Goal: Task Accomplishment & Management: Use online tool/utility

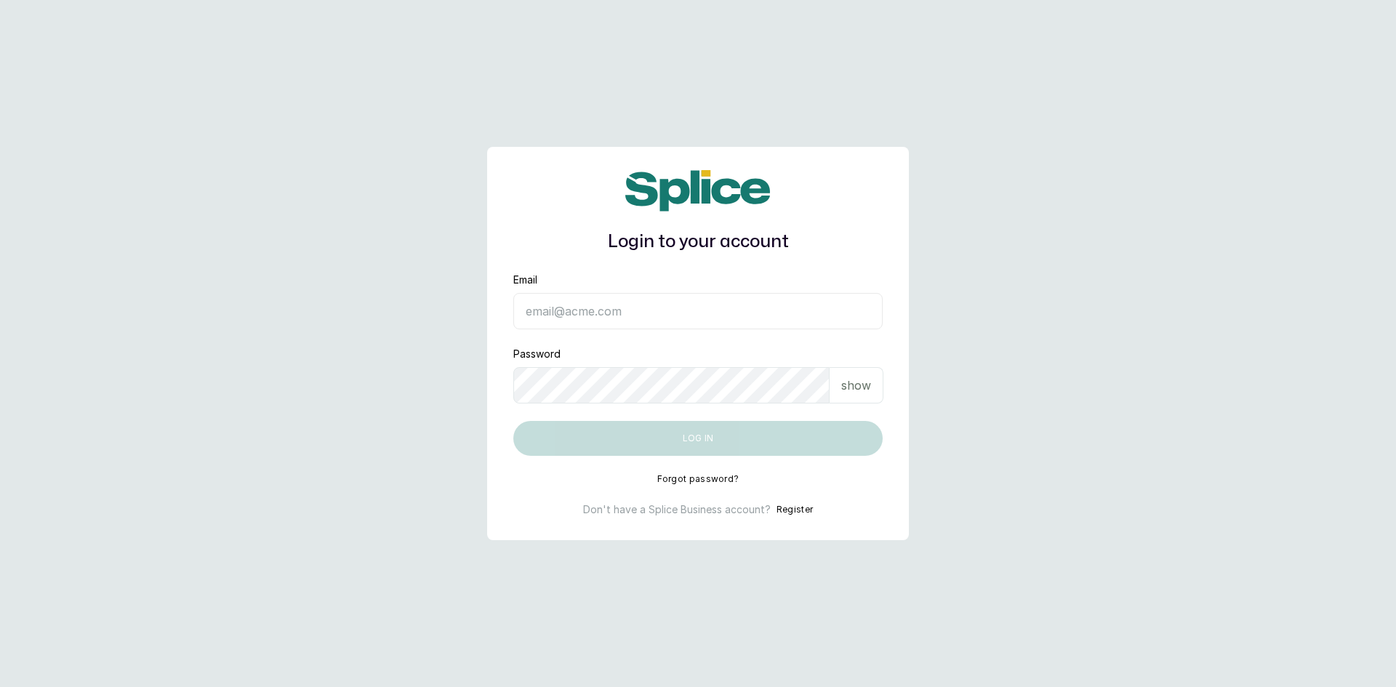
type input "[EMAIL_ADDRESS][DOMAIN_NAME]"
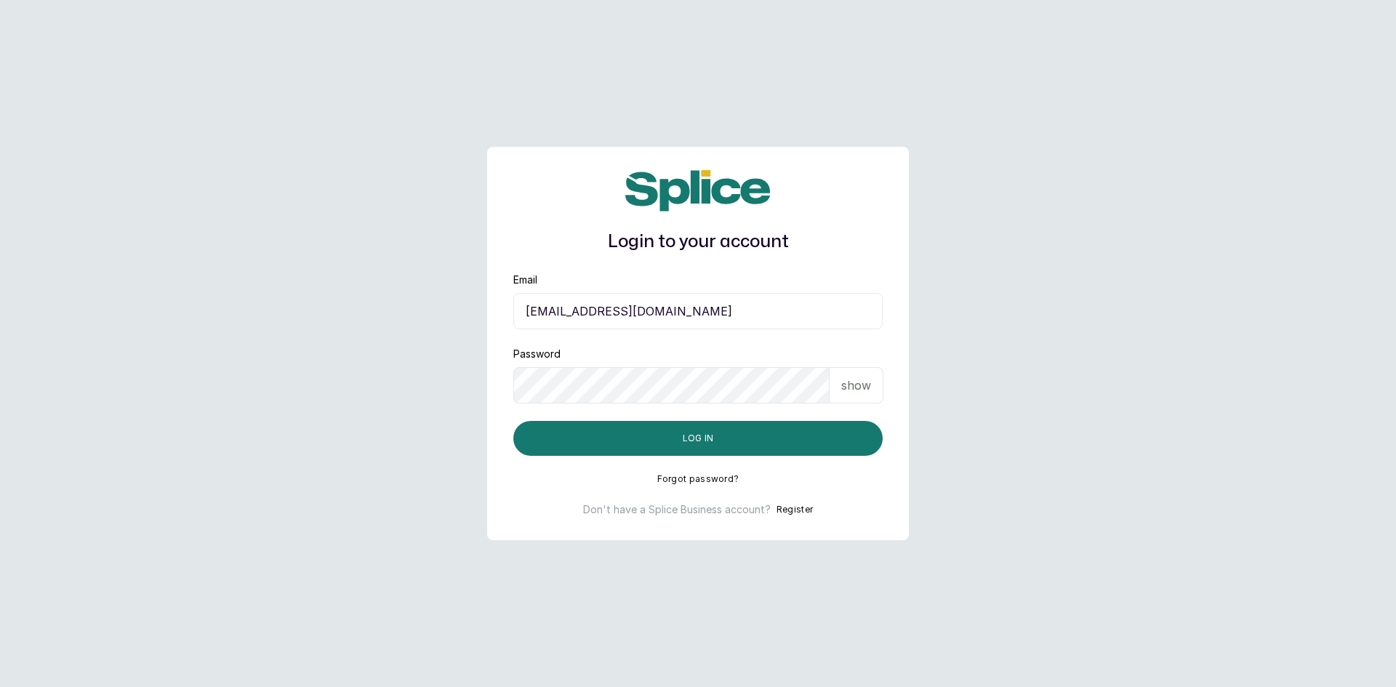
click at [871, 388] on div "show" at bounding box center [856, 385] width 54 height 36
click at [747, 441] on button "Log in" at bounding box center [697, 438] width 369 height 35
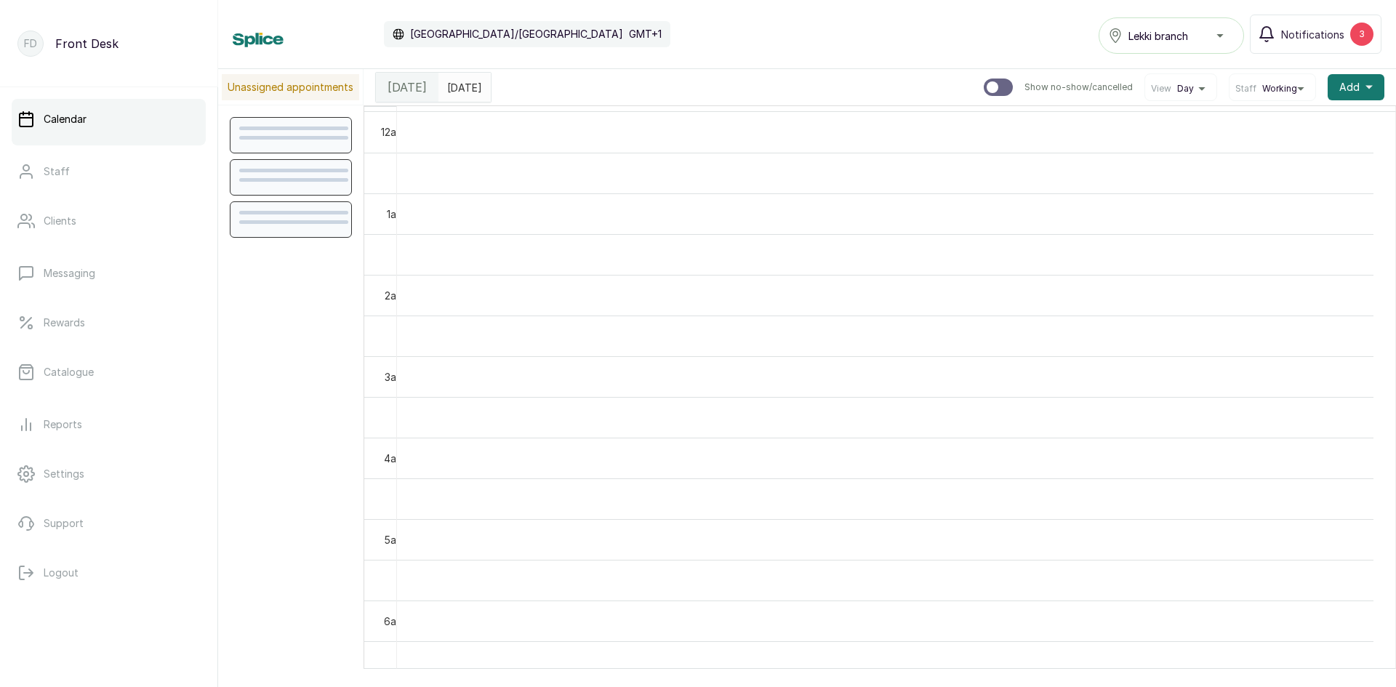
scroll to position [489, 0]
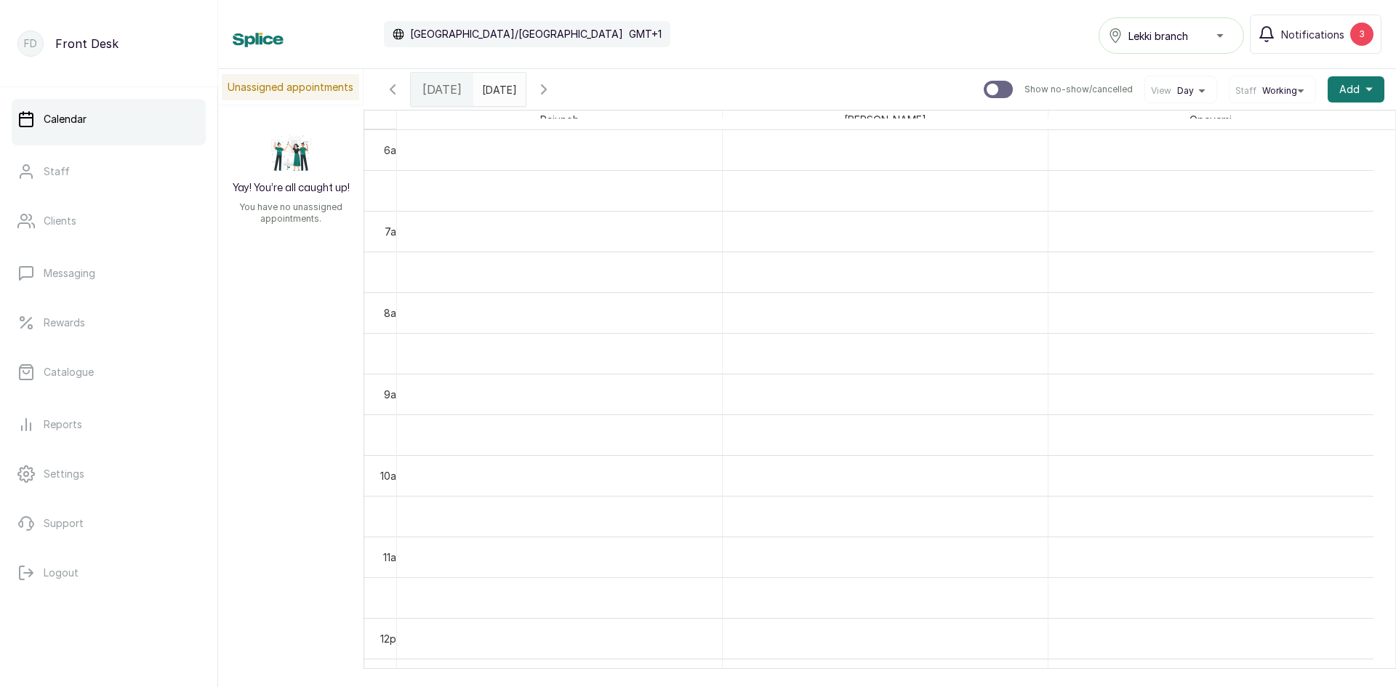
type input "dd/MM/yyyy"
click at [482, 92] on input "dd/MM/yyyy" at bounding box center [485, 85] width 23 height 25
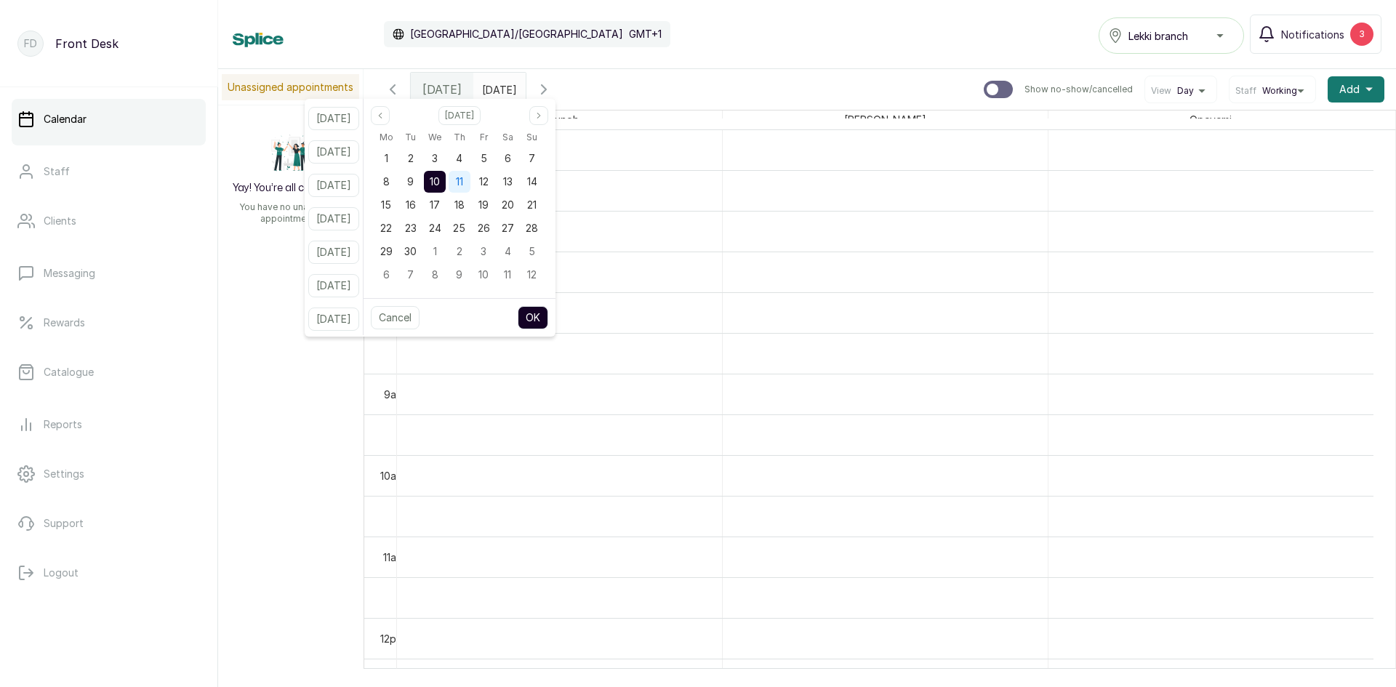
click at [463, 181] on span "11" at bounding box center [459, 181] width 7 height 12
click at [547, 322] on button "OK" at bounding box center [533, 317] width 31 height 23
type input "11/09/2025"
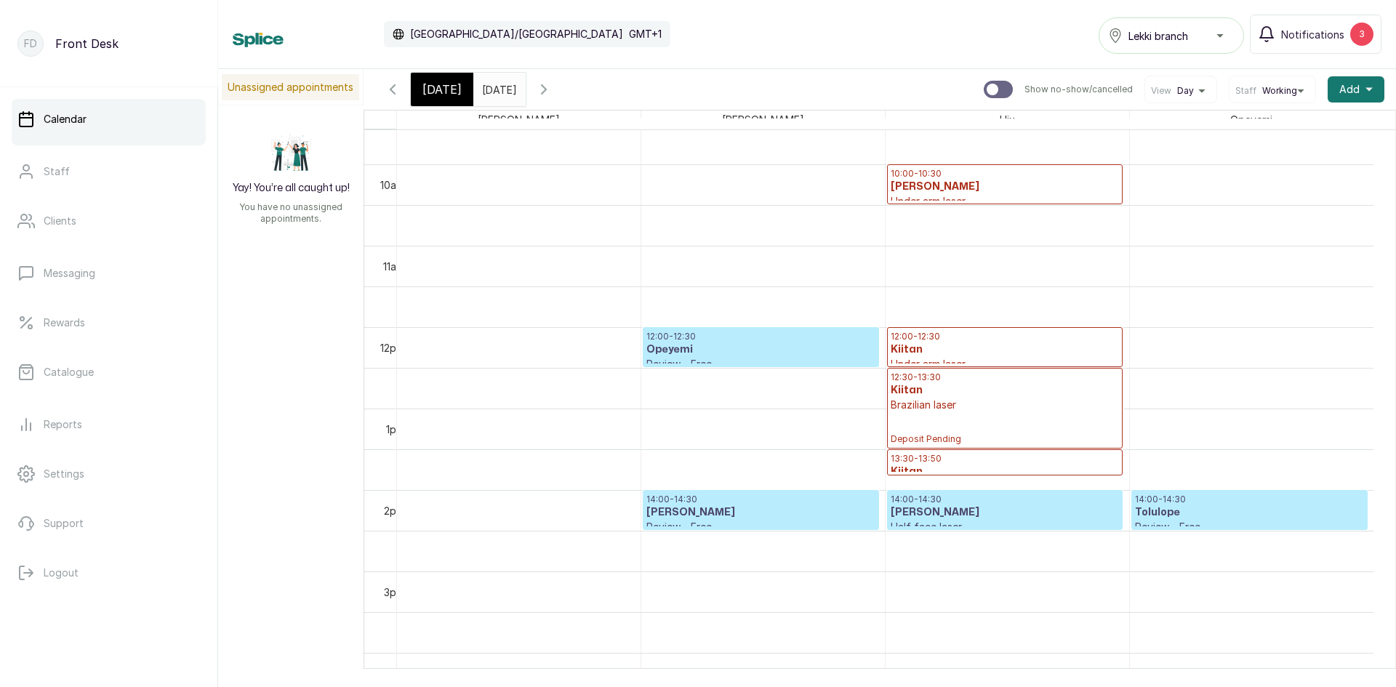
scroll to position [0, 0]
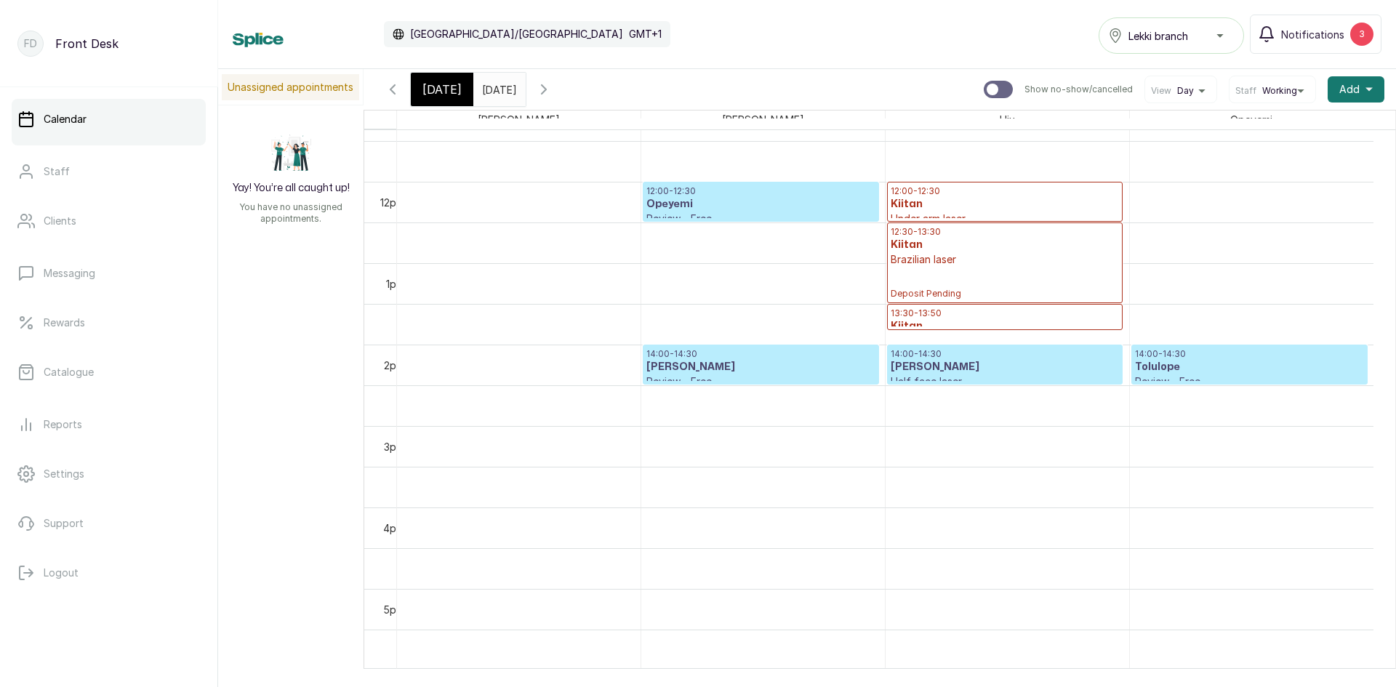
click at [458, 95] on div "Today" at bounding box center [442, 89] width 63 height 33
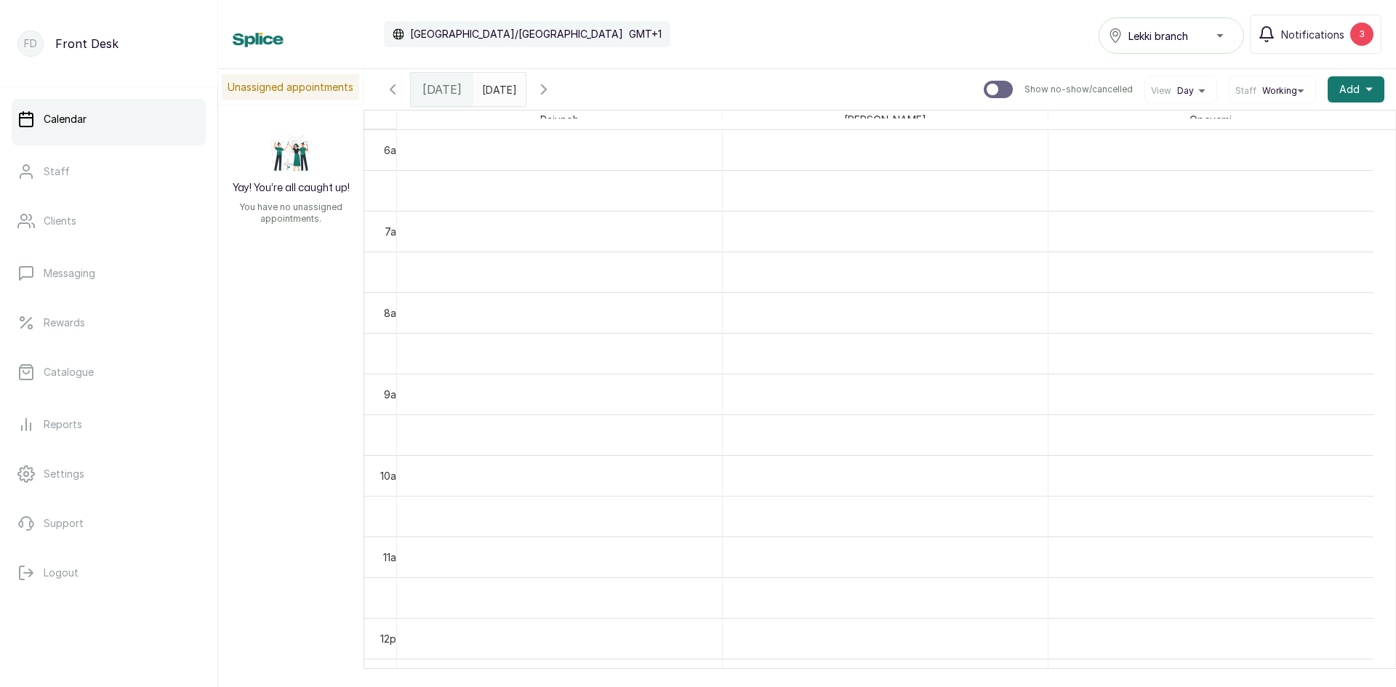
click at [420, 94] on div "Today" at bounding box center [442, 89] width 63 height 33
click at [438, 87] on span "Today" at bounding box center [441, 89] width 39 height 17
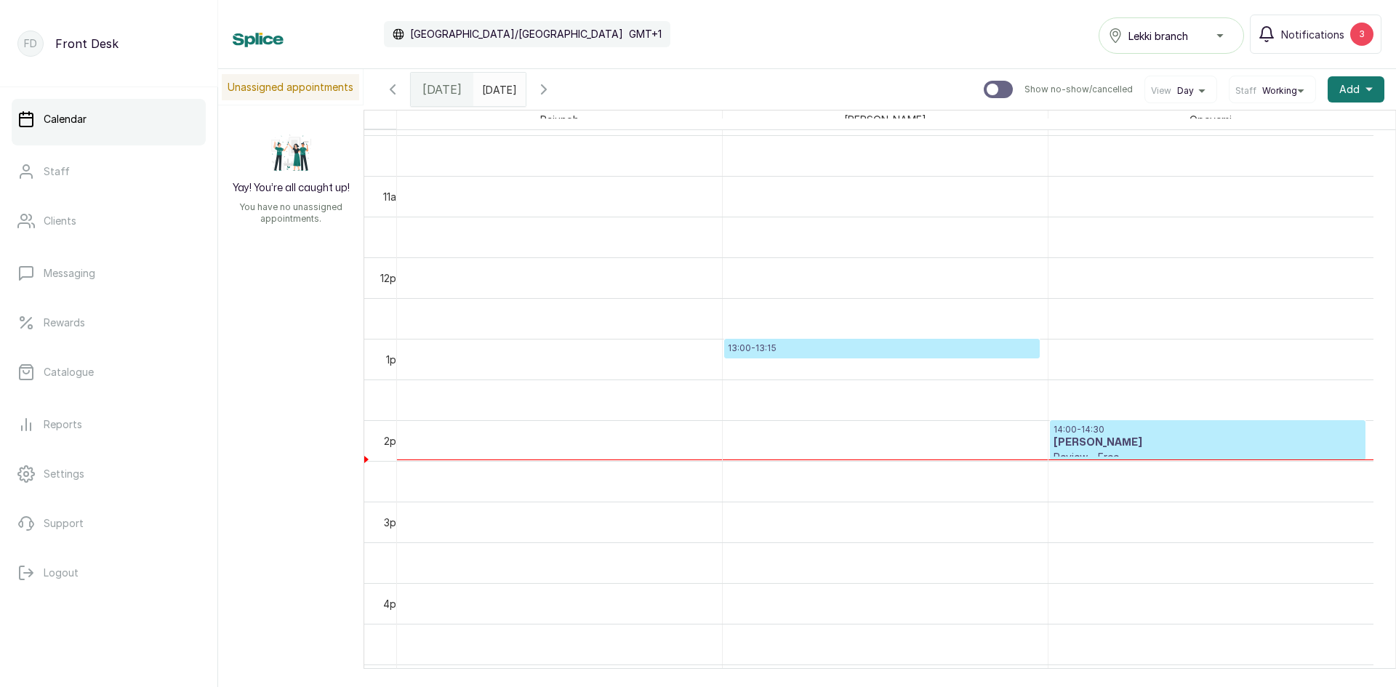
scroll to position [853, 0]
